Goal: Task Accomplishment & Management: Manage account settings

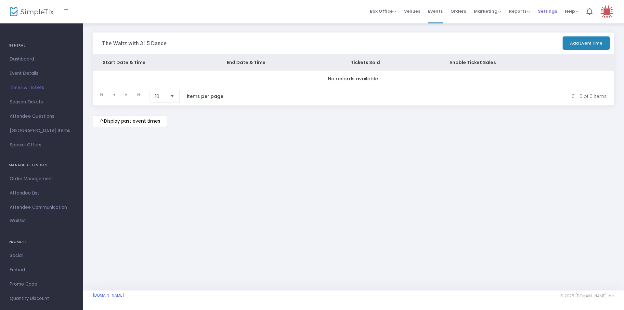
click at [546, 10] on span "Settings" at bounding box center [546, 11] width 19 height 17
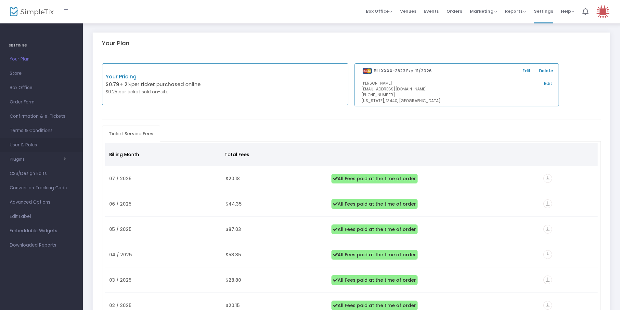
click at [20, 143] on span "User & Roles" at bounding box center [41, 145] width 63 height 8
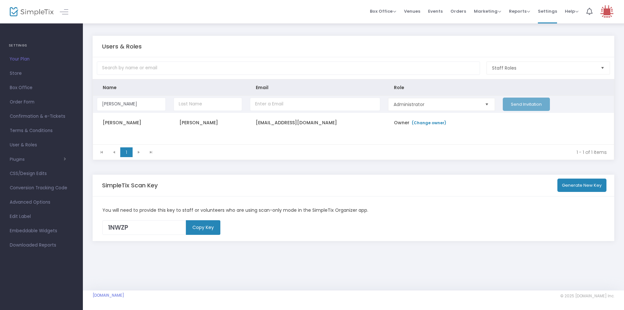
type input "[PERSON_NAME]"
type input "[EMAIL_ADDRESS][DOMAIN_NAME]"
click at [486, 107] on span "Select" at bounding box center [486, 104] width 11 height 11
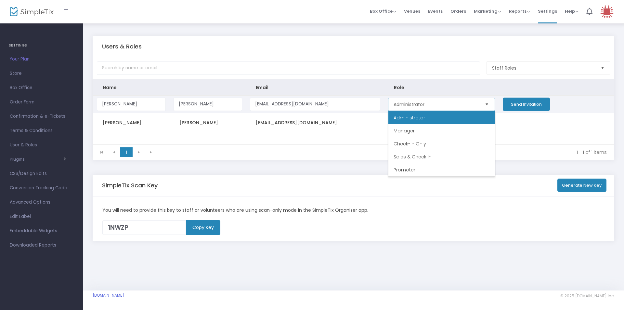
click at [486, 107] on span "Select" at bounding box center [486, 104] width 11 height 11
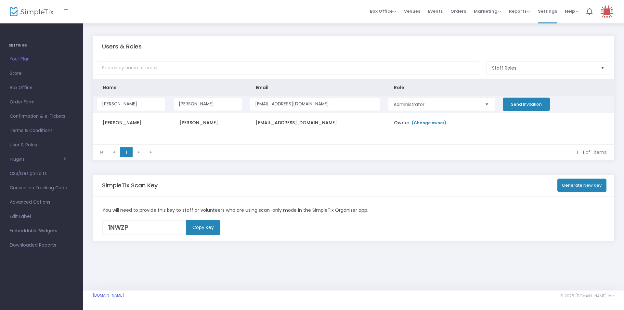
click at [512, 105] on button "Send Invitation" at bounding box center [525, 103] width 47 height 13
